Goal: Check status: Check status

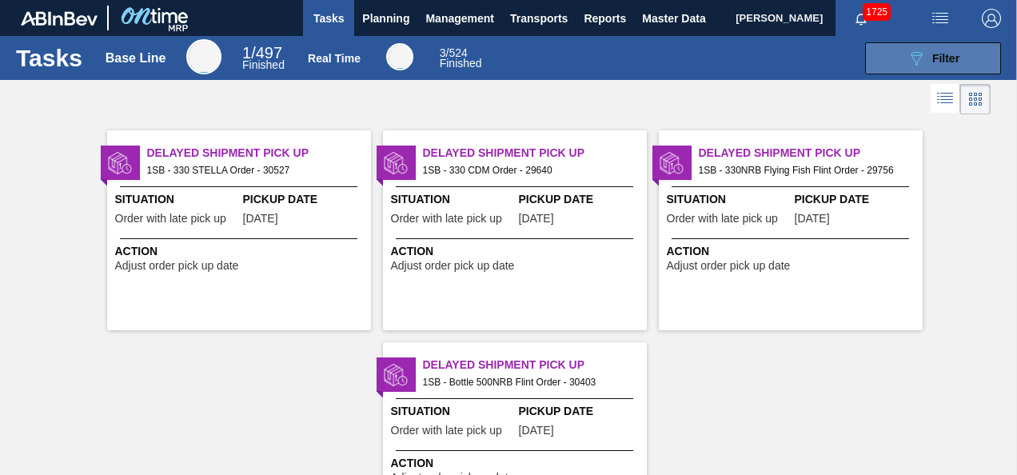
click at [926, 56] on div "089F7B8B-B2A5-4AFE-B5C0-19BA573D28AC Filter" at bounding box center [932, 58] width 53 height 19
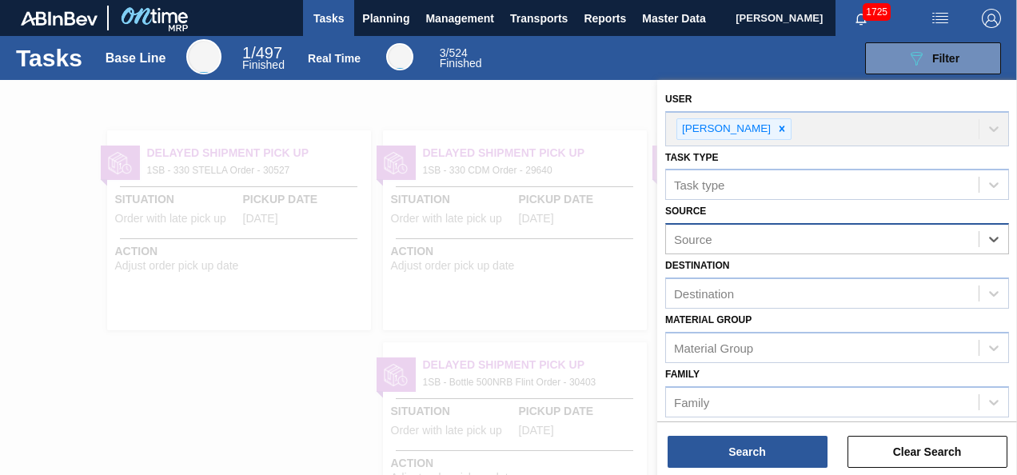
drag, startPoint x: 961, startPoint y: 237, endPoint x: 952, endPoint y: 240, distance: 9.4
click at [989, 237] on icon at bounding box center [994, 240] width 10 height 6
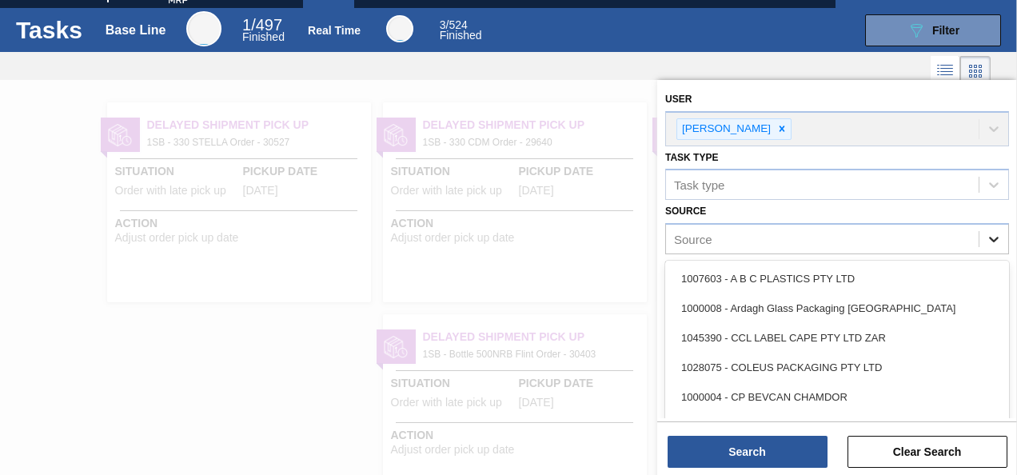
scroll to position [30, 0]
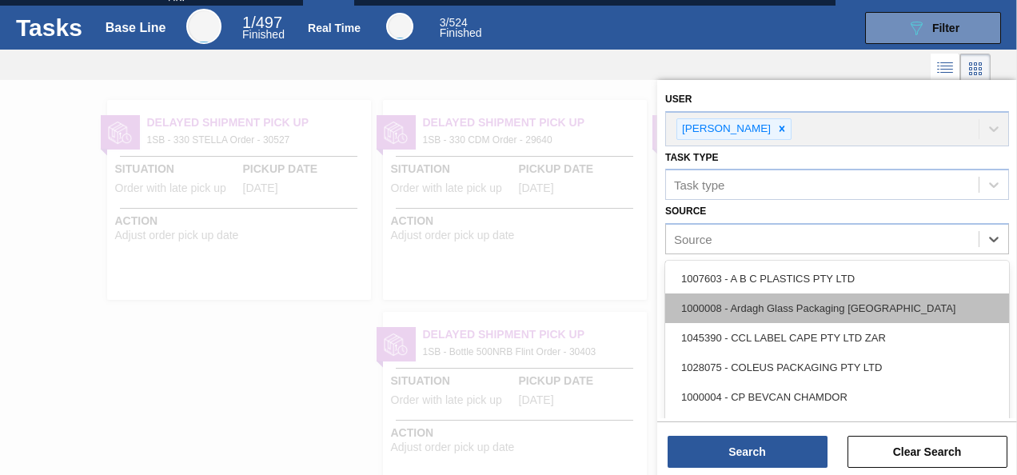
click at [798, 308] on div "1000008 - Ardagh Glass Packaging [GEOGRAPHIC_DATA]" at bounding box center [837, 308] width 344 height 30
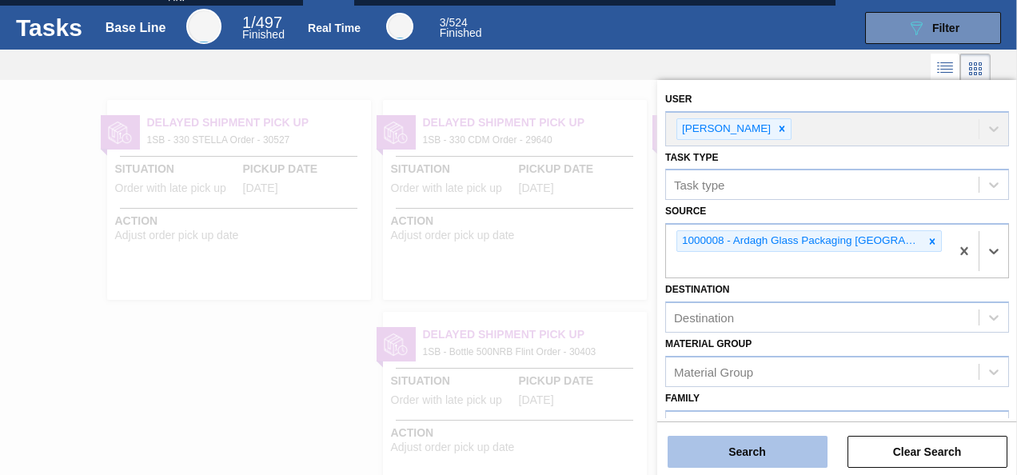
click at [756, 456] on button "Search" at bounding box center [747, 452] width 160 height 32
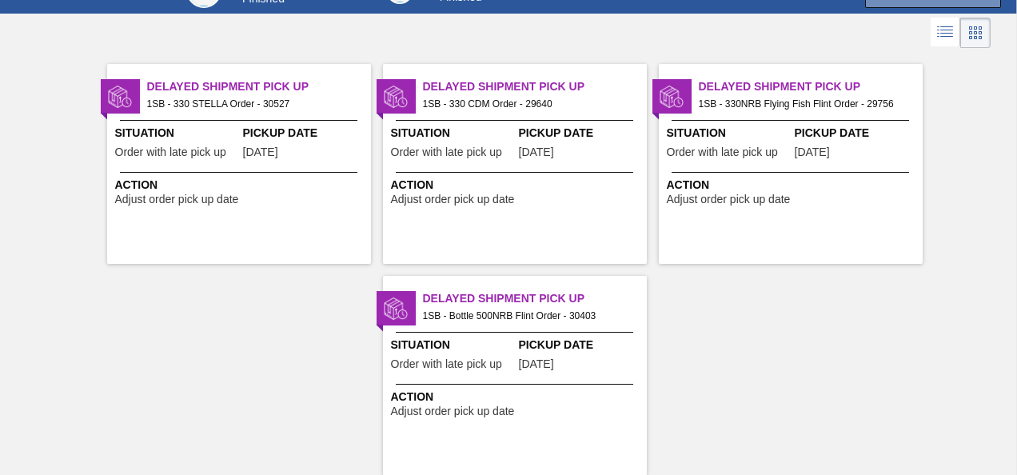
scroll to position [106, 0]
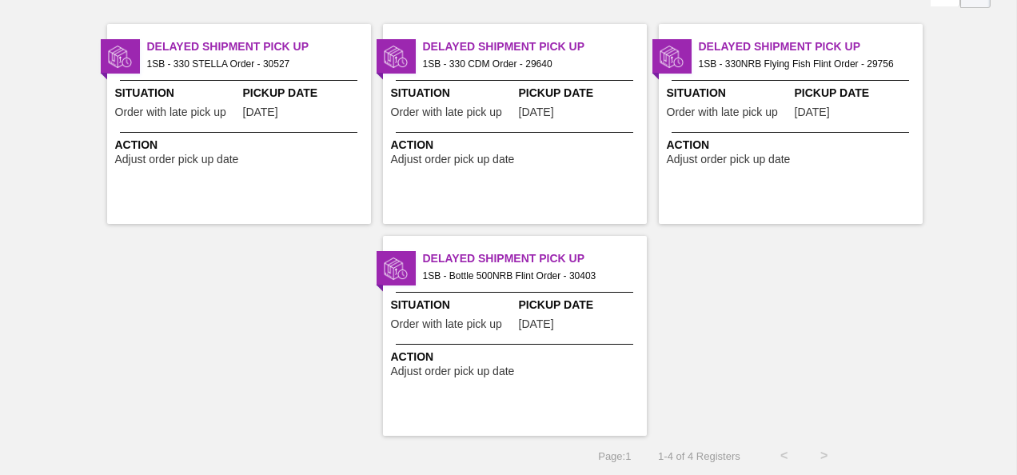
click at [745, 161] on span "Adjust order pick up date" at bounding box center [728, 159] width 124 height 12
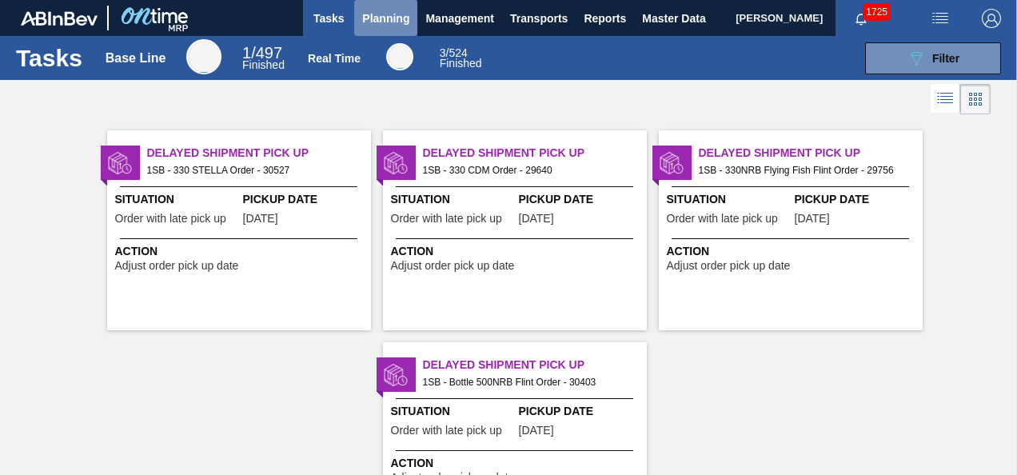
click at [387, 26] on span "Planning" at bounding box center [385, 18] width 47 height 19
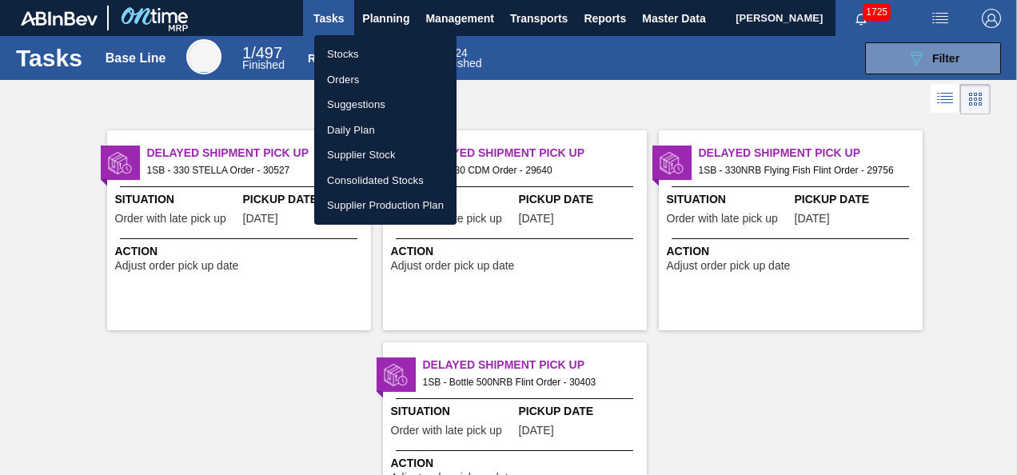
click at [347, 56] on li "Stocks" at bounding box center [385, 55] width 142 height 26
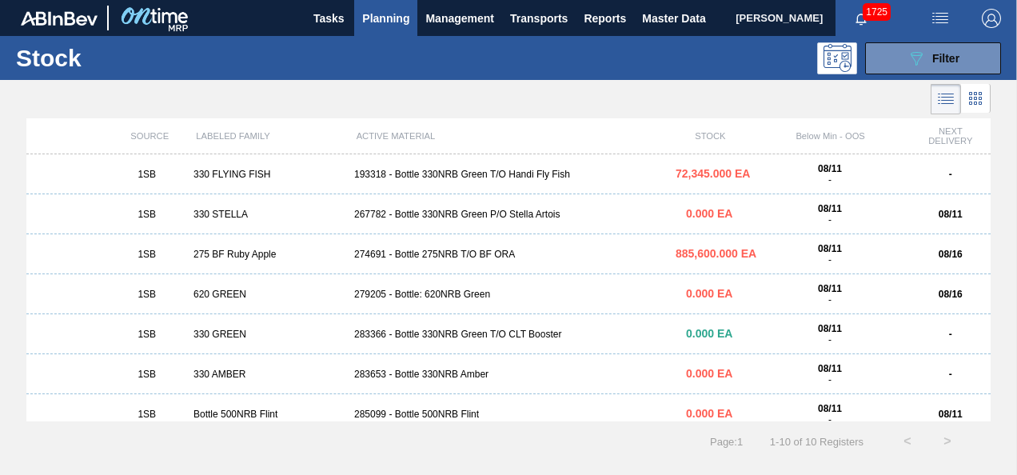
click at [454, 172] on div "193318 - Bottle 330NRB Green T/O Handi Fly Fish" at bounding box center [508, 174] width 321 height 11
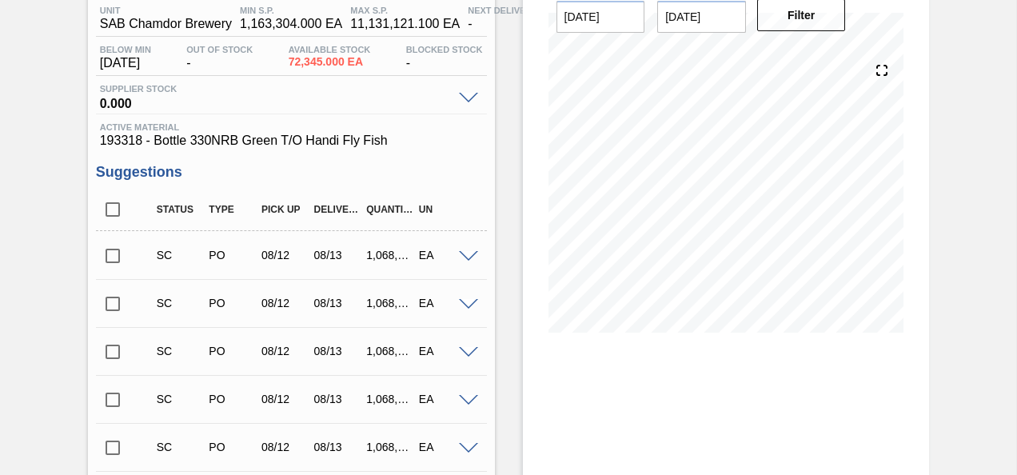
scroll to position [160, 0]
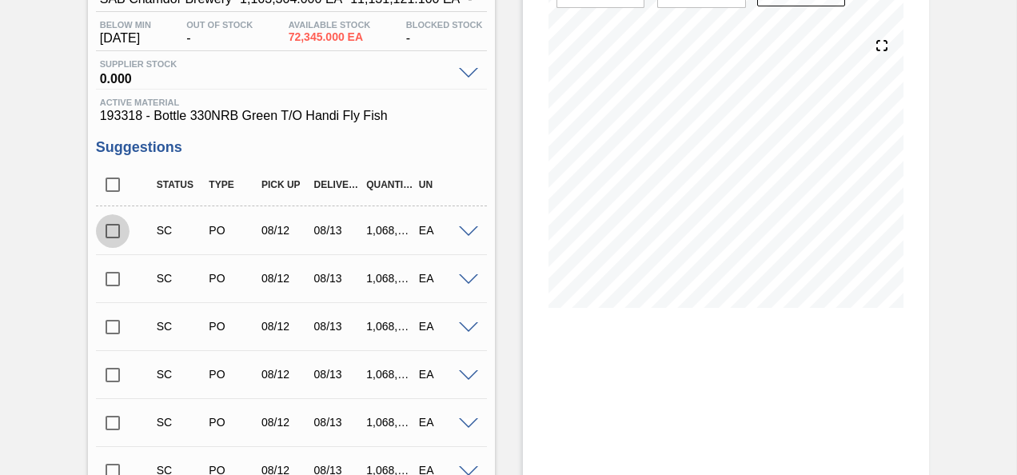
click at [115, 233] on input "checkbox" at bounding box center [113, 231] width 34 height 34
click at [466, 232] on span at bounding box center [468, 232] width 19 height 12
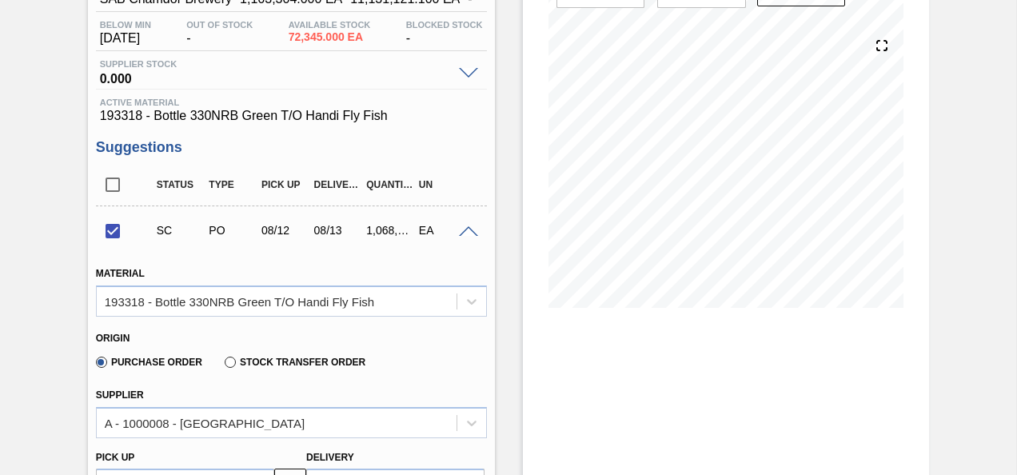
click at [468, 234] on span at bounding box center [468, 232] width 19 height 12
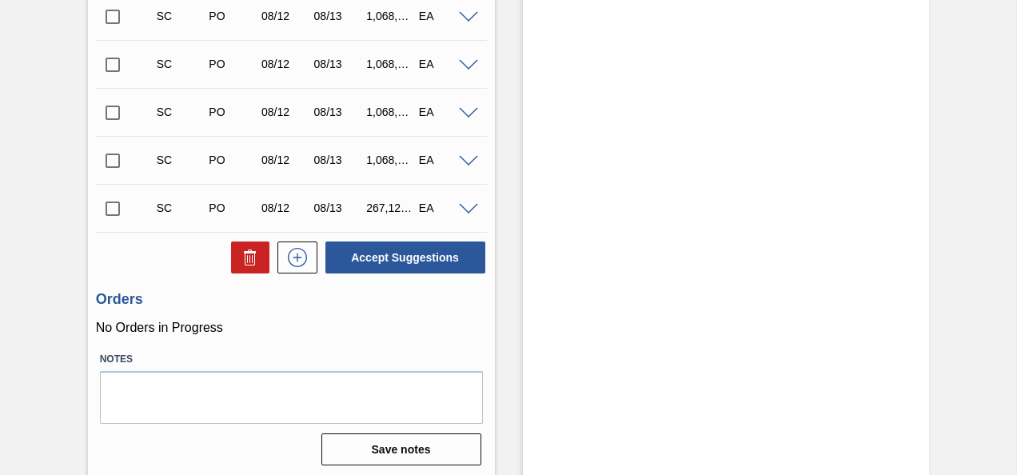
scroll to position [667, 0]
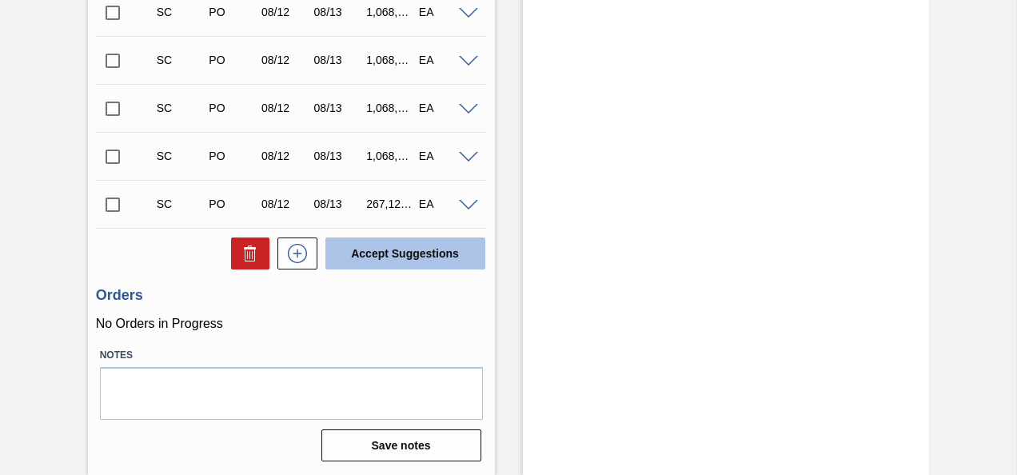
click at [404, 254] on button "Accept Suggestions" at bounding box center [405, 253] width 160 height 32
checkbox input "false"
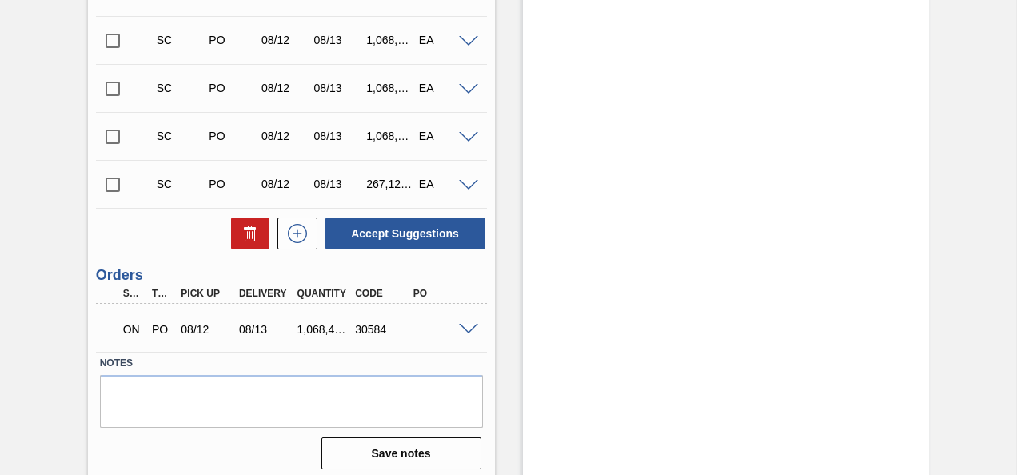
scroll to position [647, 0]
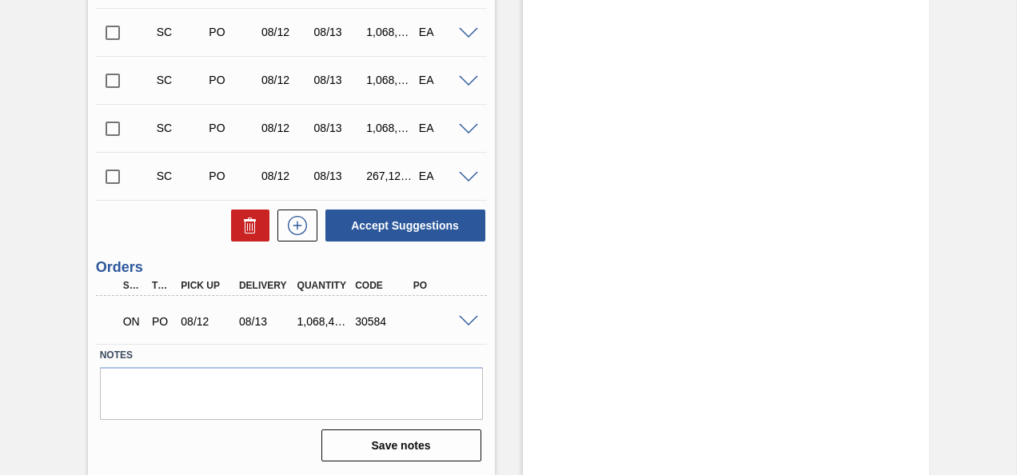
click at [467, 316] on span at bounding box center [468, 322] width 19 height 12
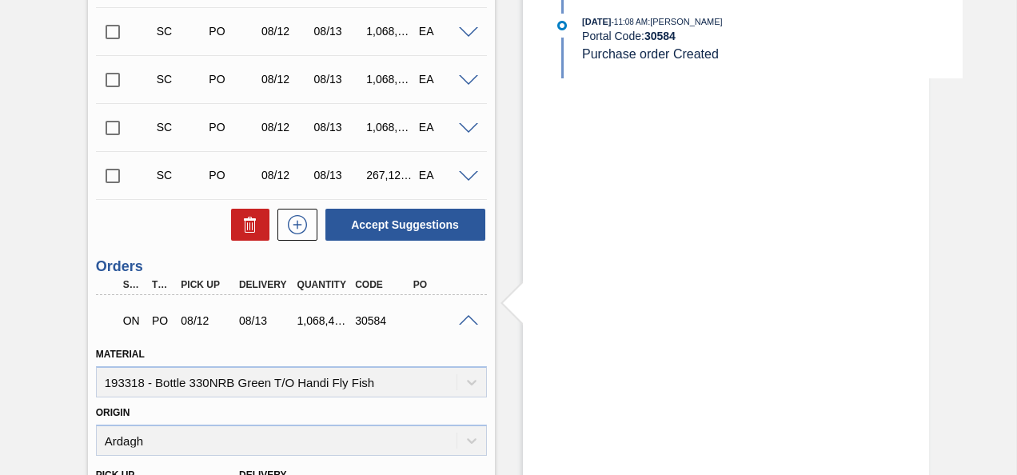
click at [467, 321] on span at bounding box center [468, 321] width 19 height 12
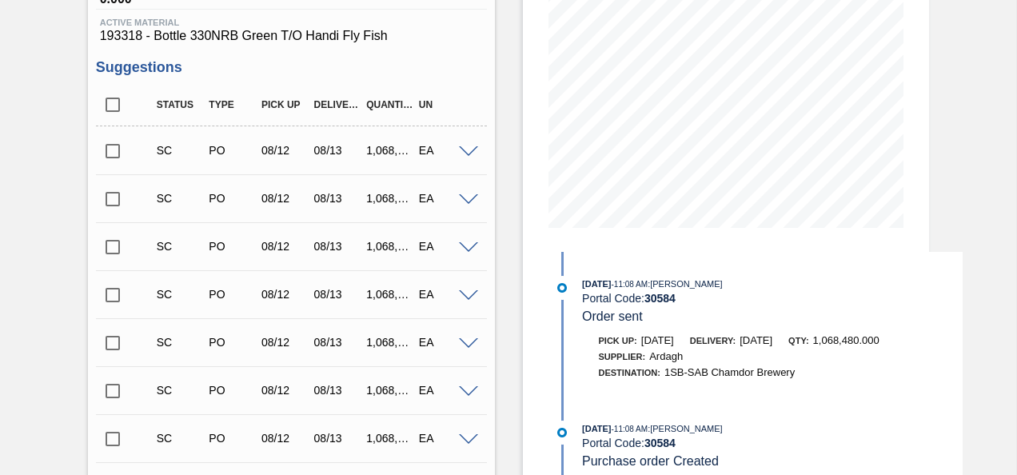
scroll to position [160, 0]
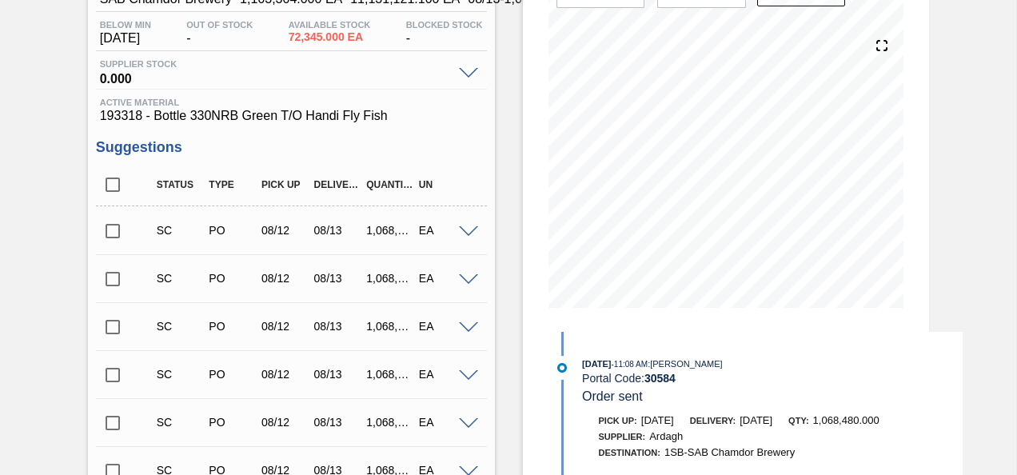
click at [465, 74] on span at bounding box center [468, 74] width 19 height 12
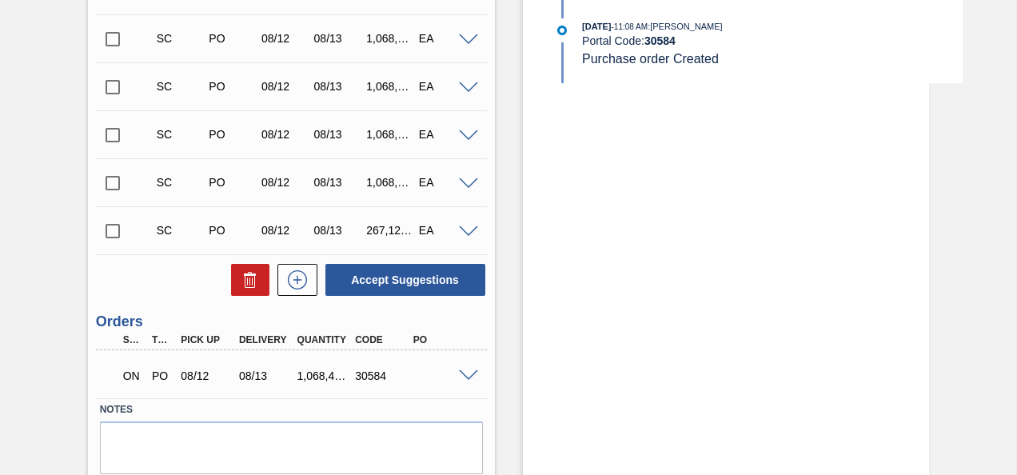
scroll to position [697, 0]
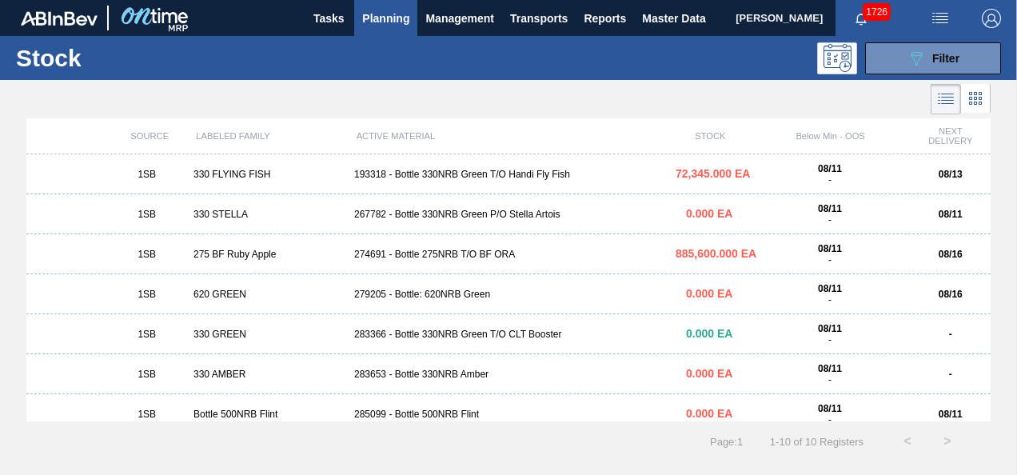
click at [241, 175] on div "330 FLYING FISH" at bounding box center [267, 174] width 161 height 11
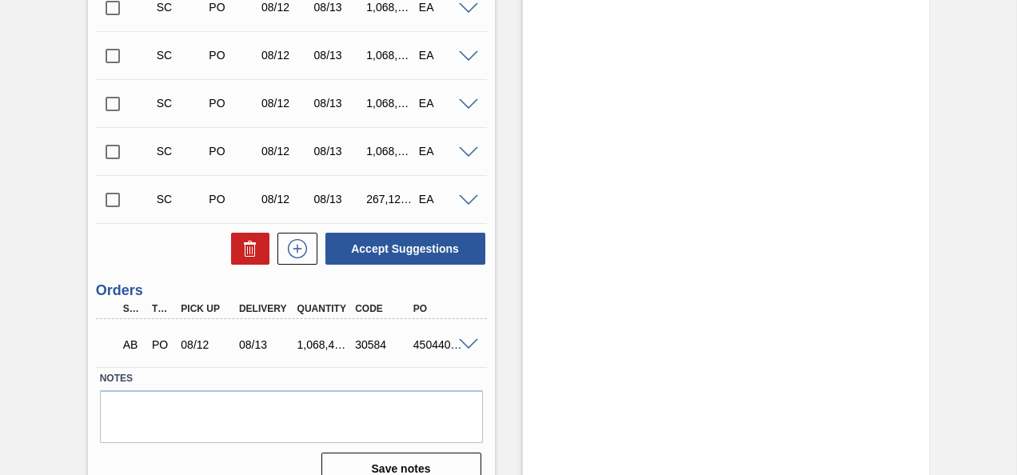
scroll to position [647, 0]
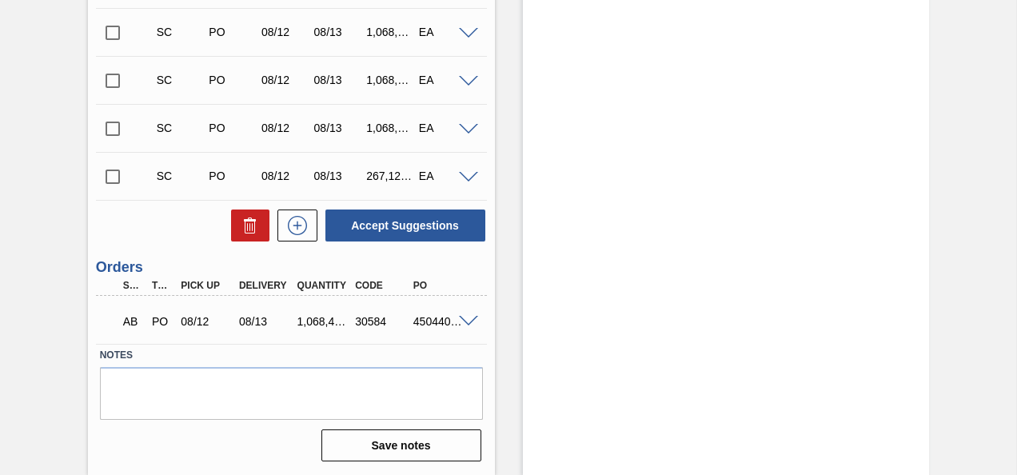
click at [468, 320] on span at bounding box center [468, 322] width 19 height 12
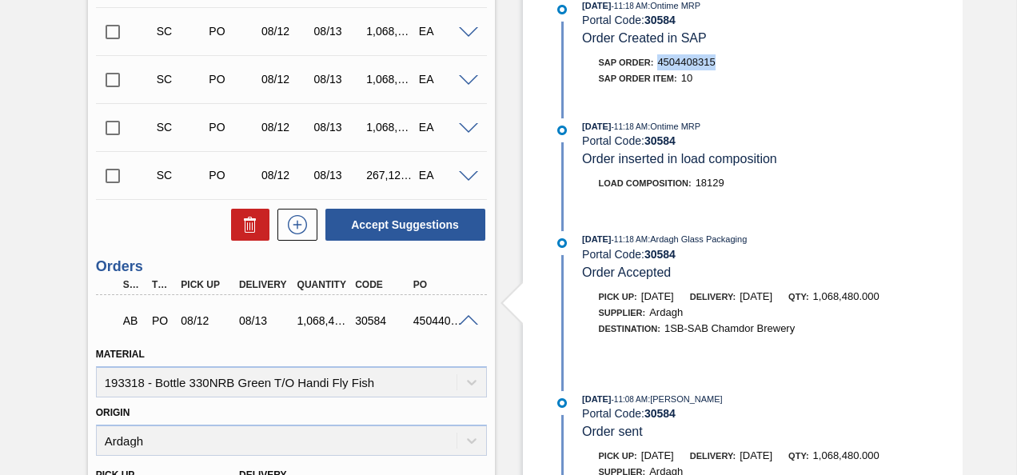
drag, startPoint x: 658, startPoint y: 64, endPoint x: 718, endPoint y: 66, distance: 59.2
click at [718, 66] on div "SAP Order: 4504408315" at bounding box center [773, 62] width 380 height 16
copy span "4504408315"
